Goal: Task Accomplishment & Management: Manage account settings

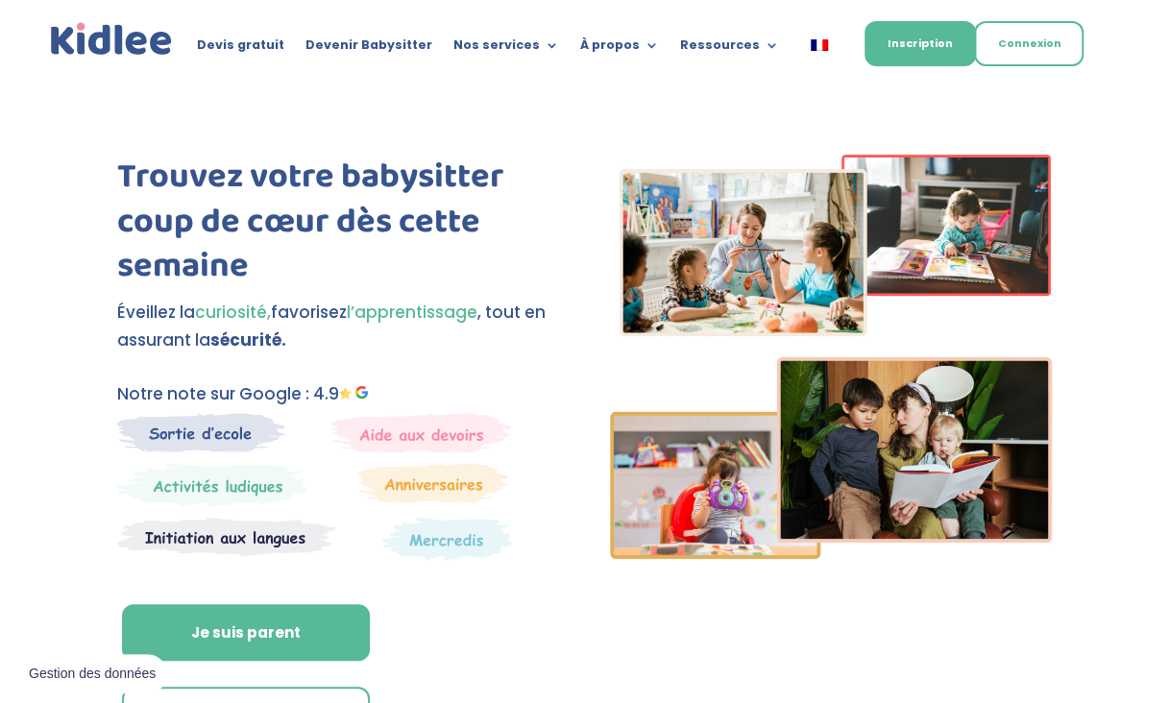
click at [1020, 38] on link "Connexion" at bounding box center [1028, 43] width 109 height 45
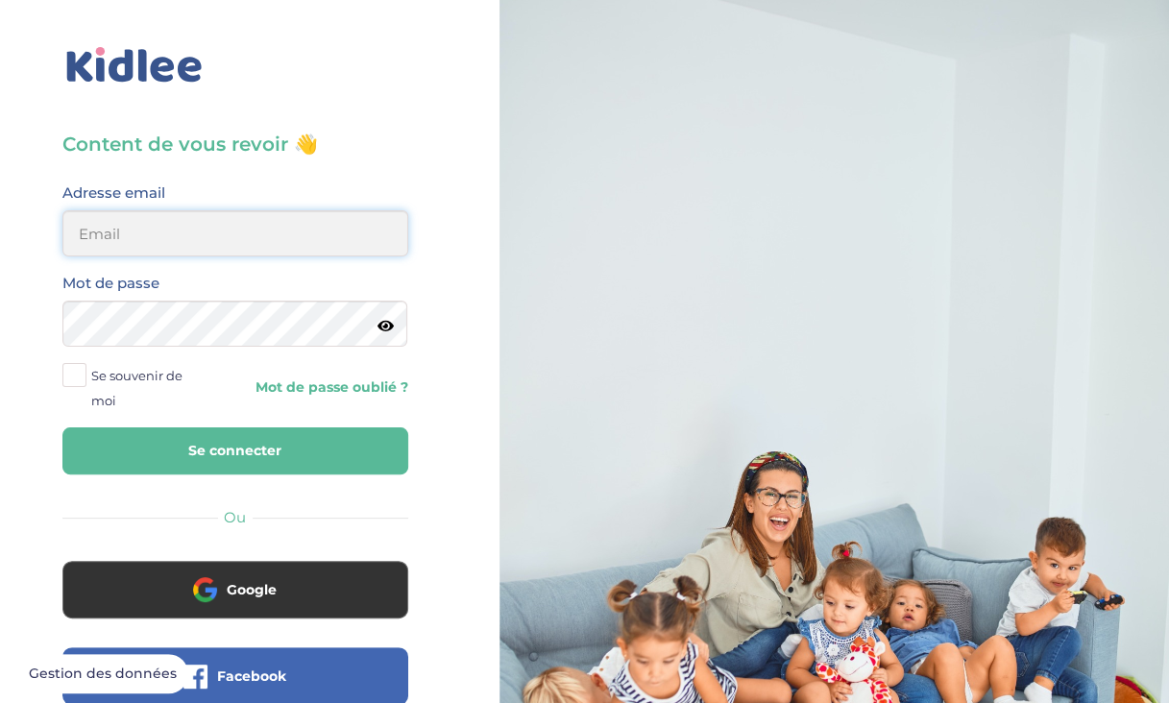
click at [243, 244] on input "email" at bounding box center [235, 233] width 346 height 46
type input "[EMAIL_ADDRESS][DOMAIN_NAME]"
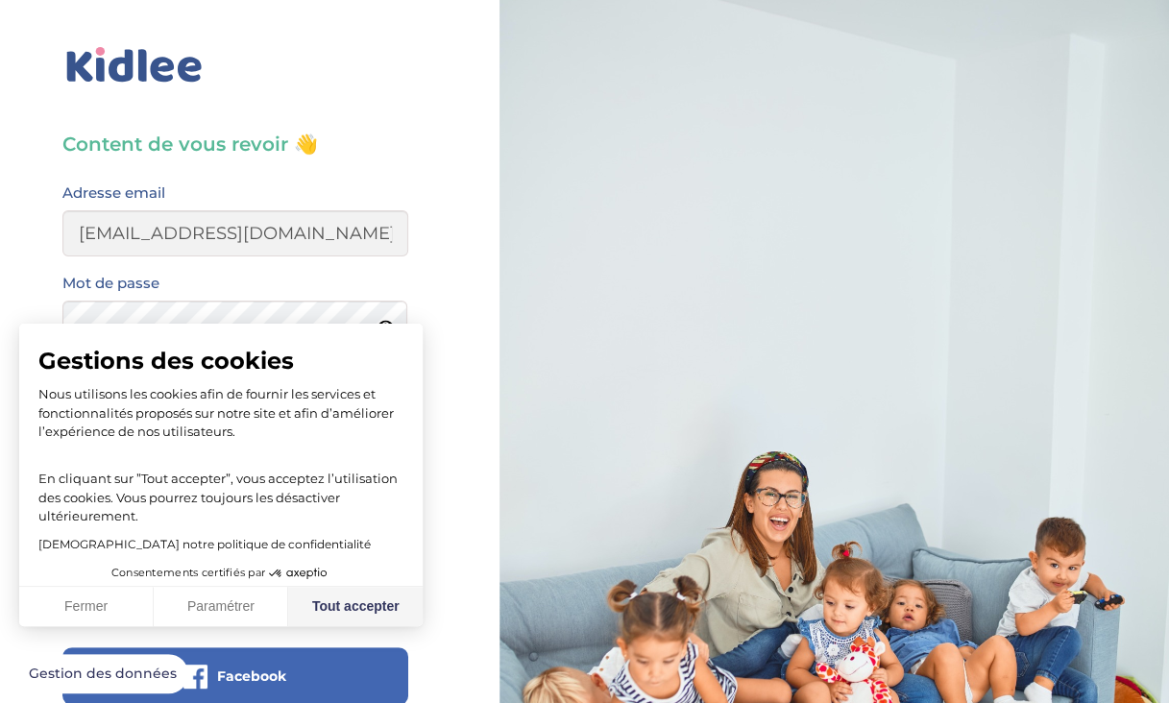
click at [382, 602] on button "Tout accepter" at bounding box center [355, 607] width 134 height 40
checkbox input "true"
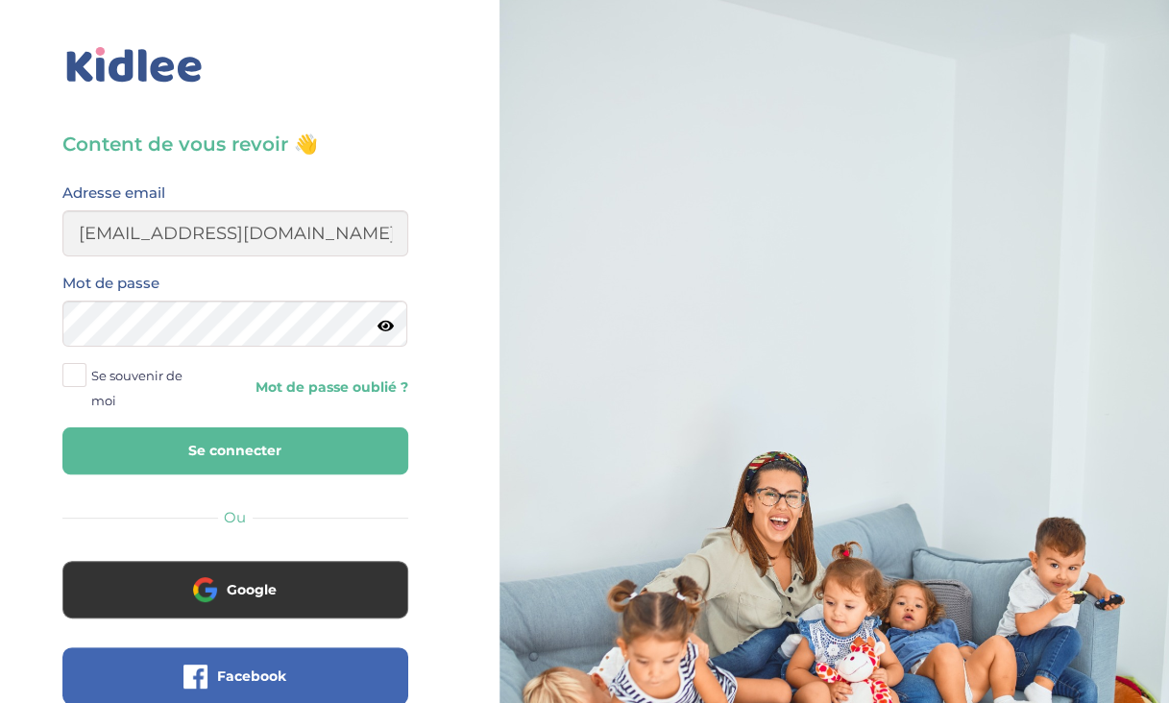
click at [271, 449] on button "Se connecter" at bounding box center [235, 450] width 346 height 47
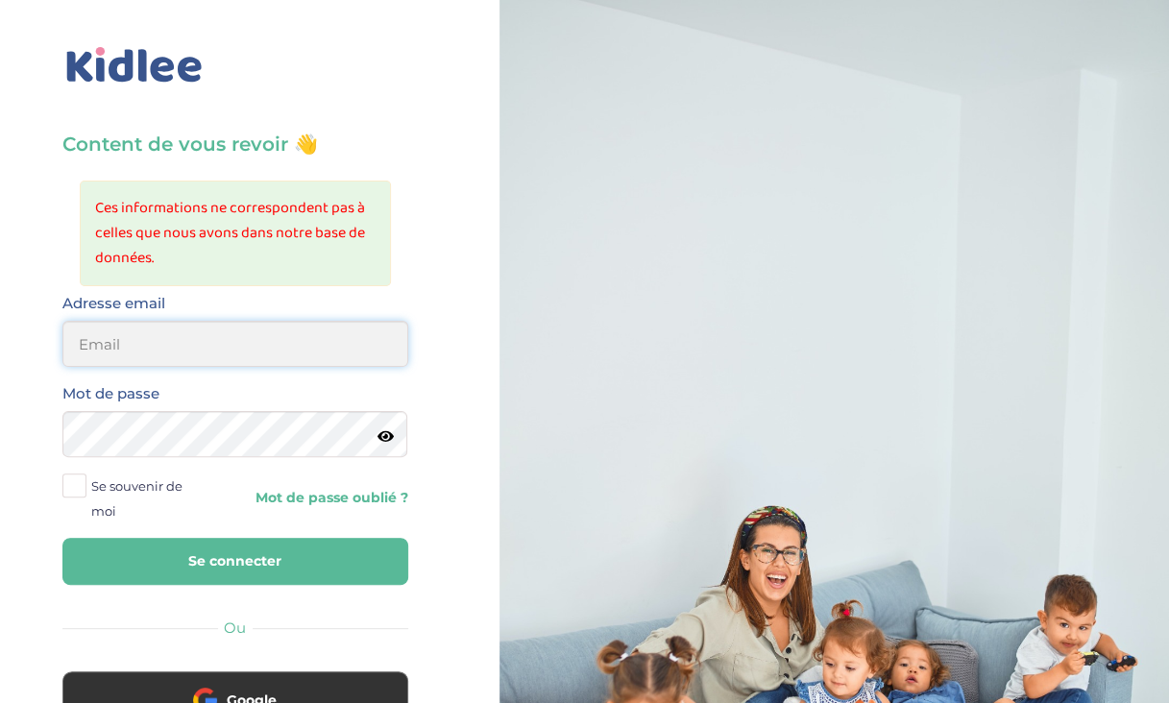
click at [194, 350] on input "email" at bounding box center [235, 344] width 346 height 46
type input "valerie_kaufmann@yahoo.fr"
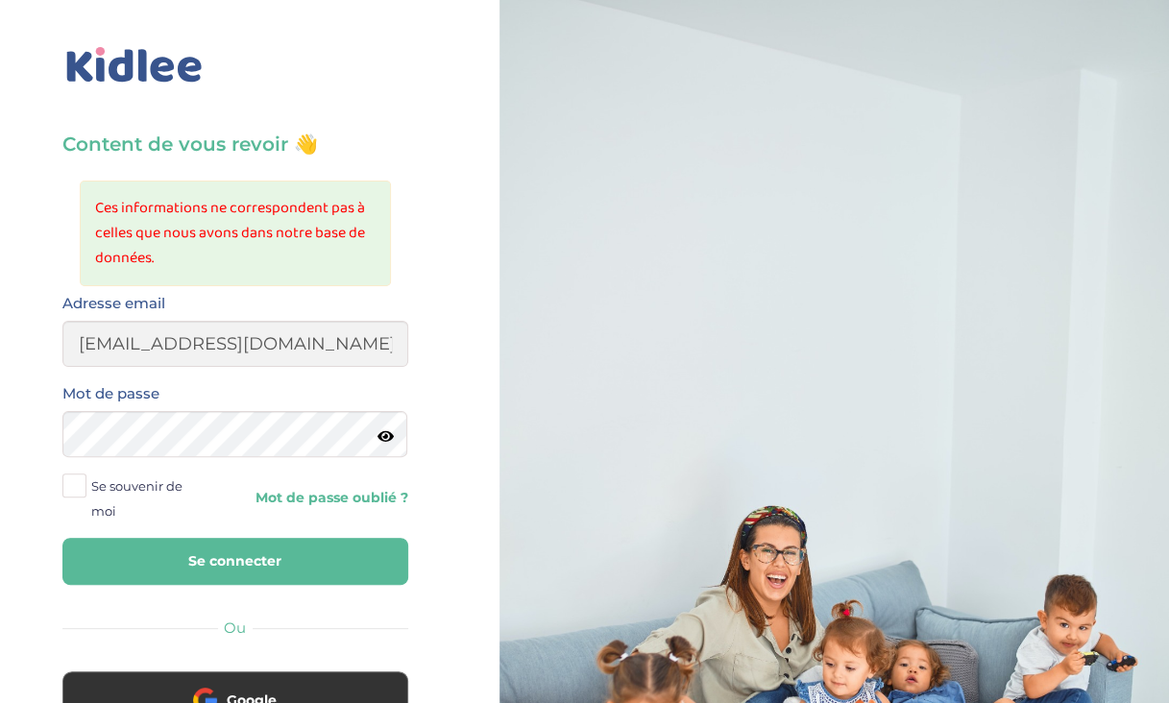
click at [377, 430] on icon at bounding box center [385, 436] width 16 height 14
click at [251, 556] on button "Se connecter" at bounding box center [235, 561] width 346 height 47
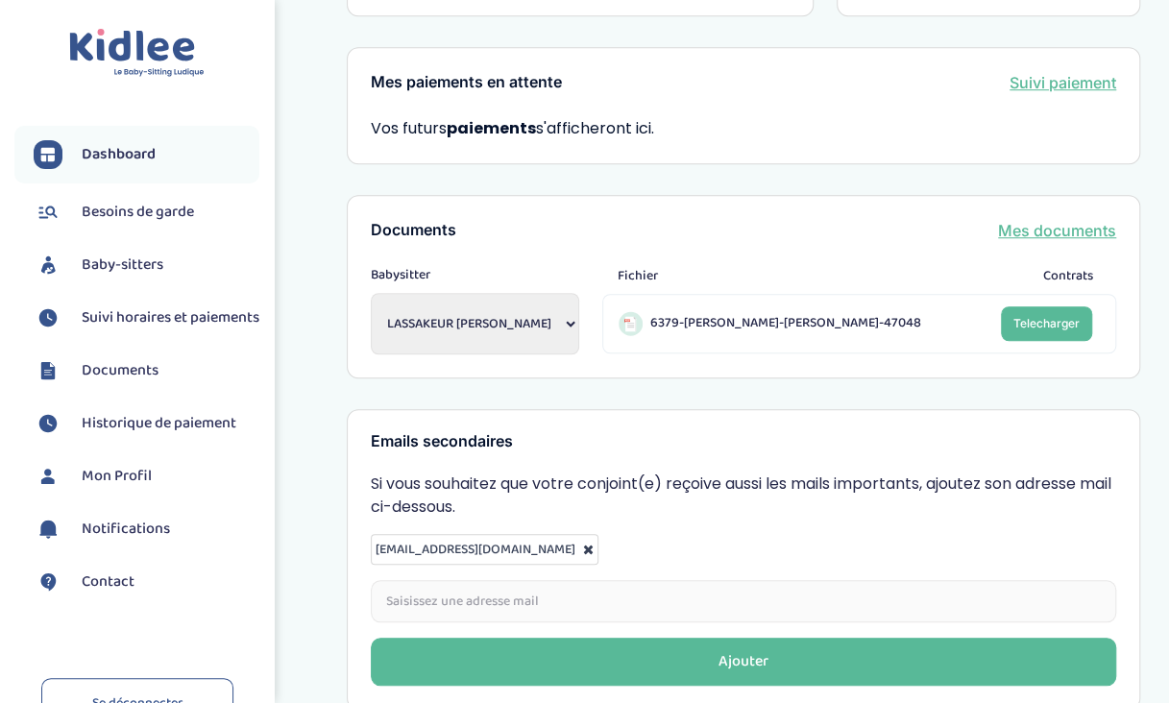
scroll to position [592, 0]
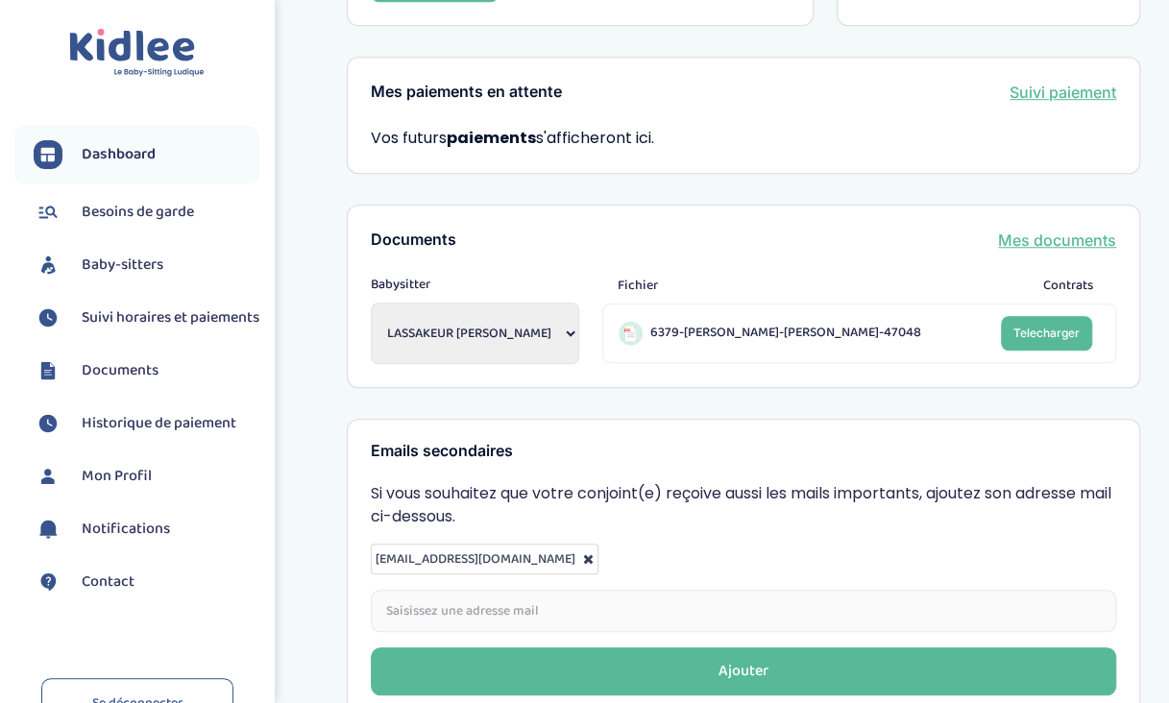
click at [167, 211] on span "Besoins de garde" at bounding box center [138, 212] width 112 height 23
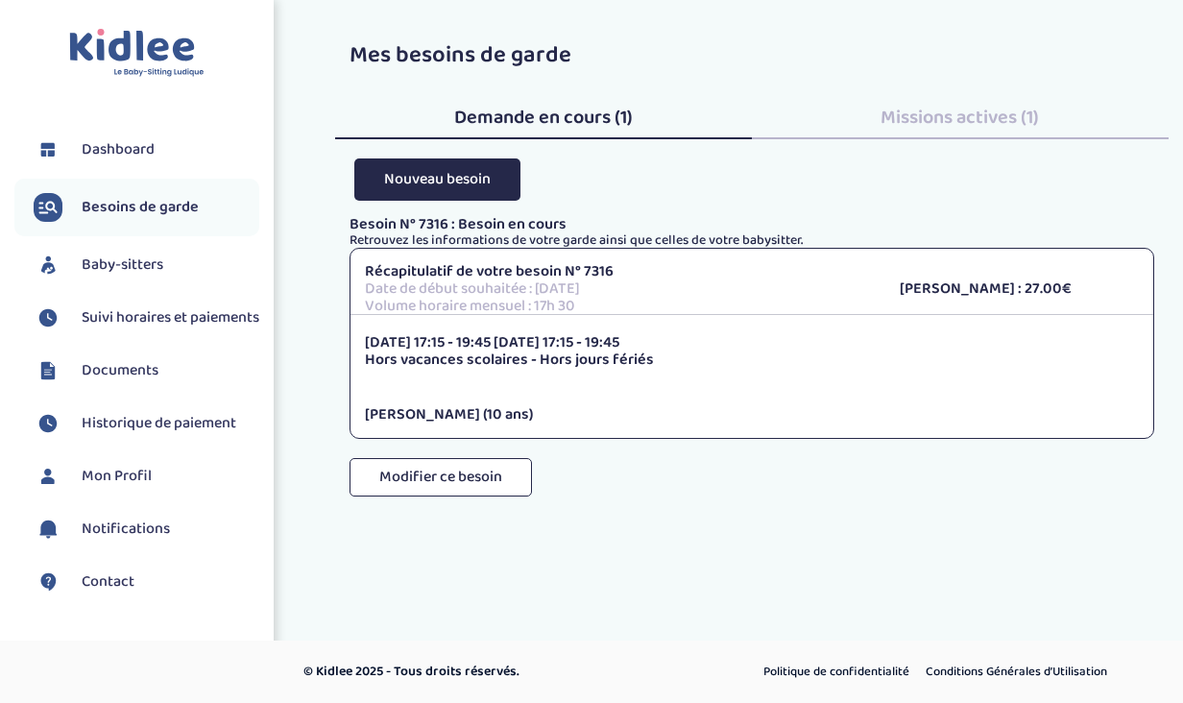
click at [565, 99] on div "Demande en cours (1)" at bounding box center [543, 113] width 417 height 52
click at [941, 136] on div "Missions actives (1)" at bounding box center [960, 113] width 417 height 52
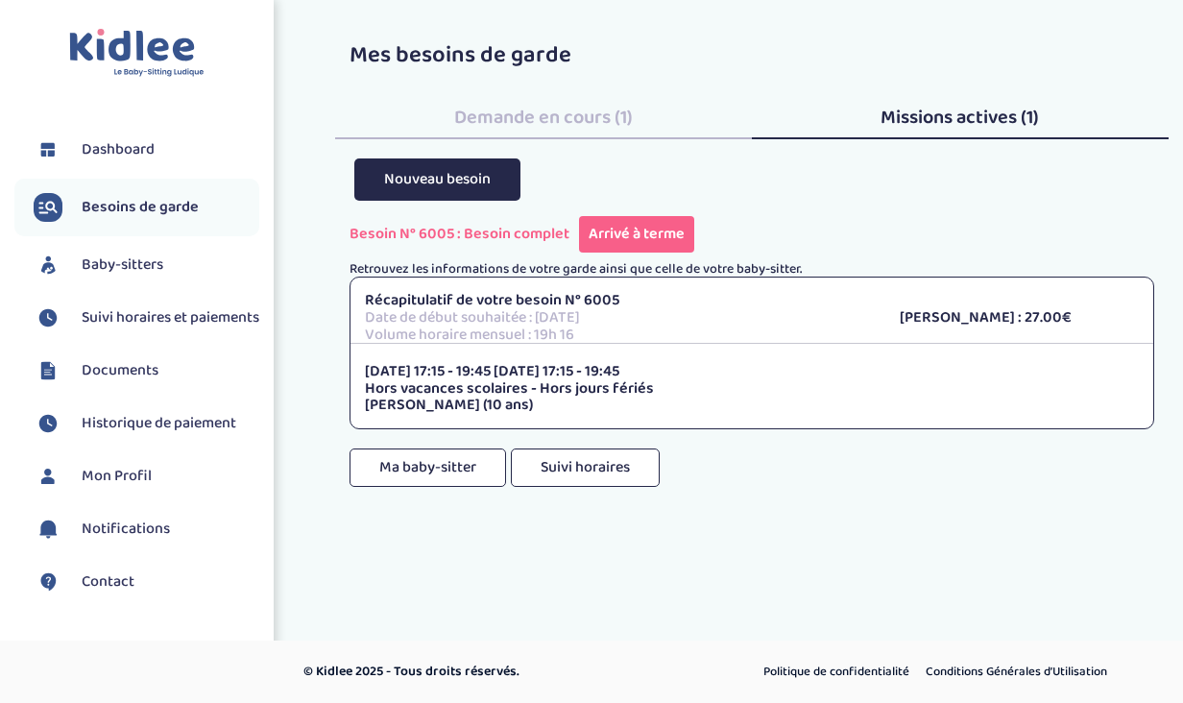
click at [113, 272] on span "Baby-sitters" at bounding box center [123, 265] width 82 height 23
click at [111, 146] on span "Dashboard" at bounding box center [118, 149] width 73 height 23
click at [104, 140] on span "Dashboard" at bounding box center [118, 149] width 73 height 23
